Goal: Find specific page/section: Find specific page/section

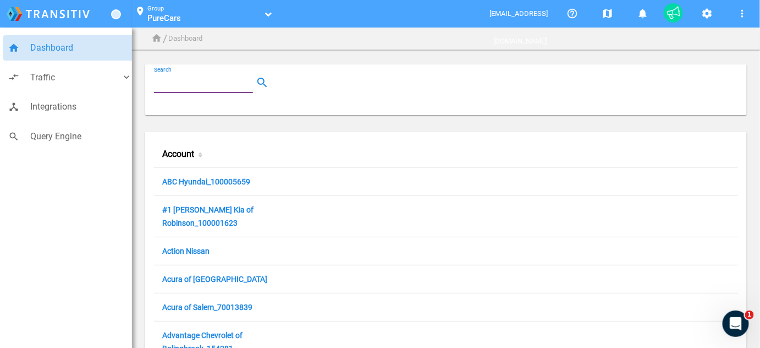
paste input "100049717"
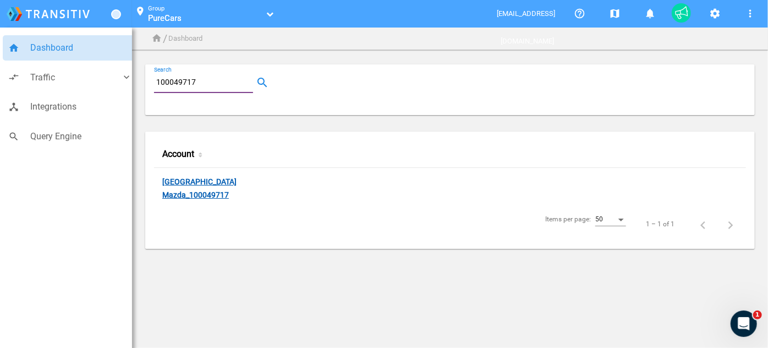
type input "100049717"
click at [237, 180] on link "[GEOGRAPHIC_DATA] Mazda_100049717" at bounding box center [199, 189] width 74 height 24
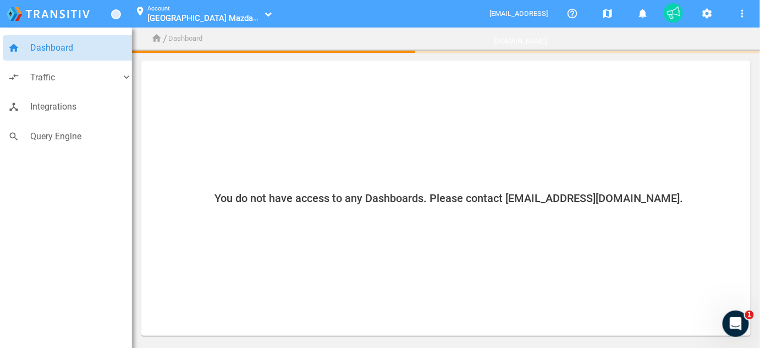
click at [675, 12] on div "1" at bounding box center [673, 12] width 19 height 19
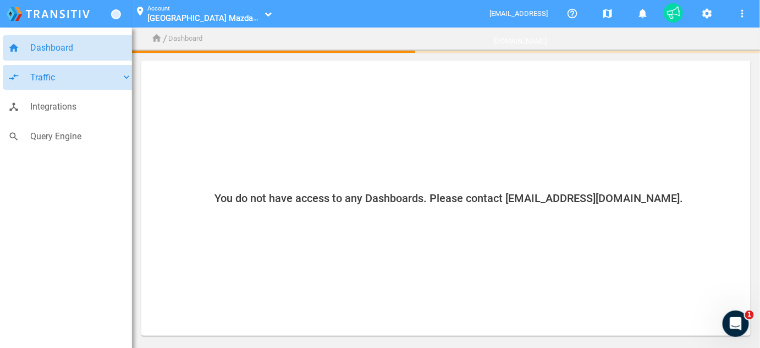
click at [101, 86] on link "compare_arrows Traffic keyboard_arrow_down" at bounding box center [70, 77] width 135 height 25
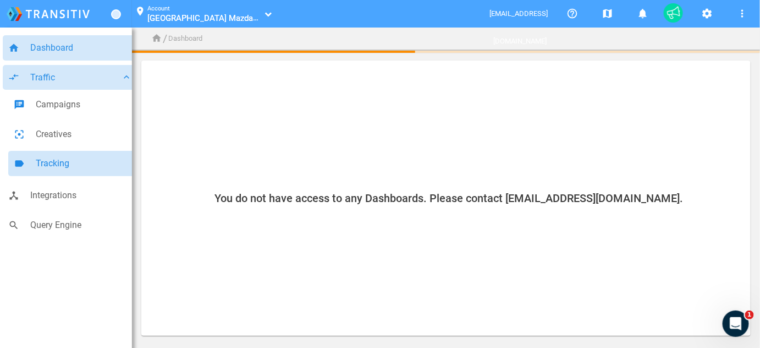
click at [67, 163] on span "Tracking" at bounding box center [84, 163] width 96 height 14
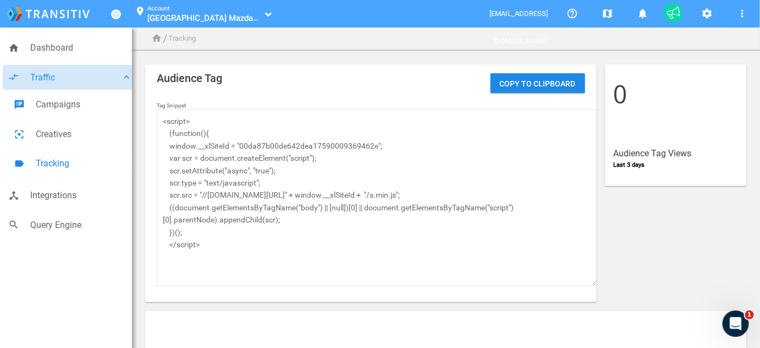
click at [344, 146] on textarea "<script> (function(){ window.__xlSiteId = "00da87b00de642dea17590009369462e"; v…" at bounding box center [377, 197] width 441 height 177
click at [704, 13] on mat-icon "settings" at bounding box center [707, 13] width 13 height 13
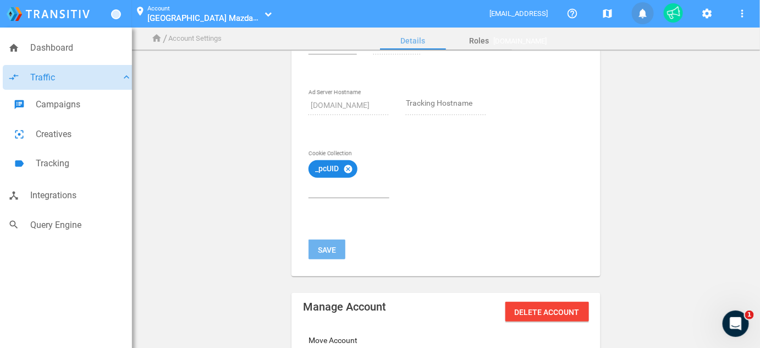
scroll to position [150, 0]
